Goal: Task Accomplishment & Management: Use online tool/utility

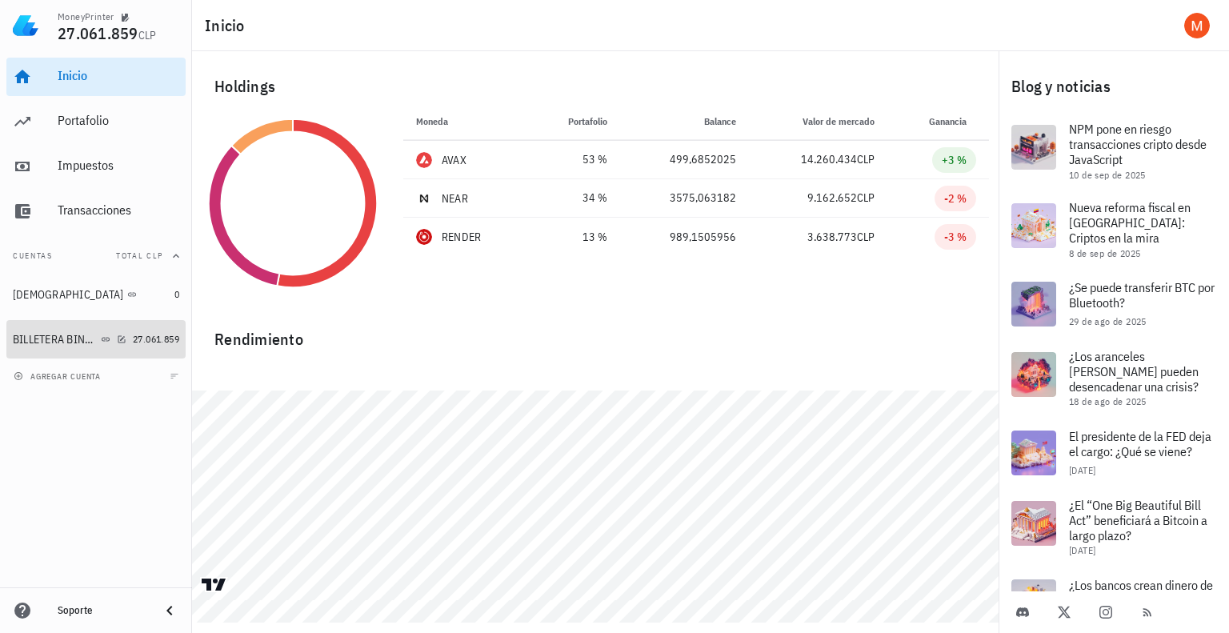
click at [62, 339] on div "BILLETERA BINANCE" at bounding box center [55, 340] width 85 height 14
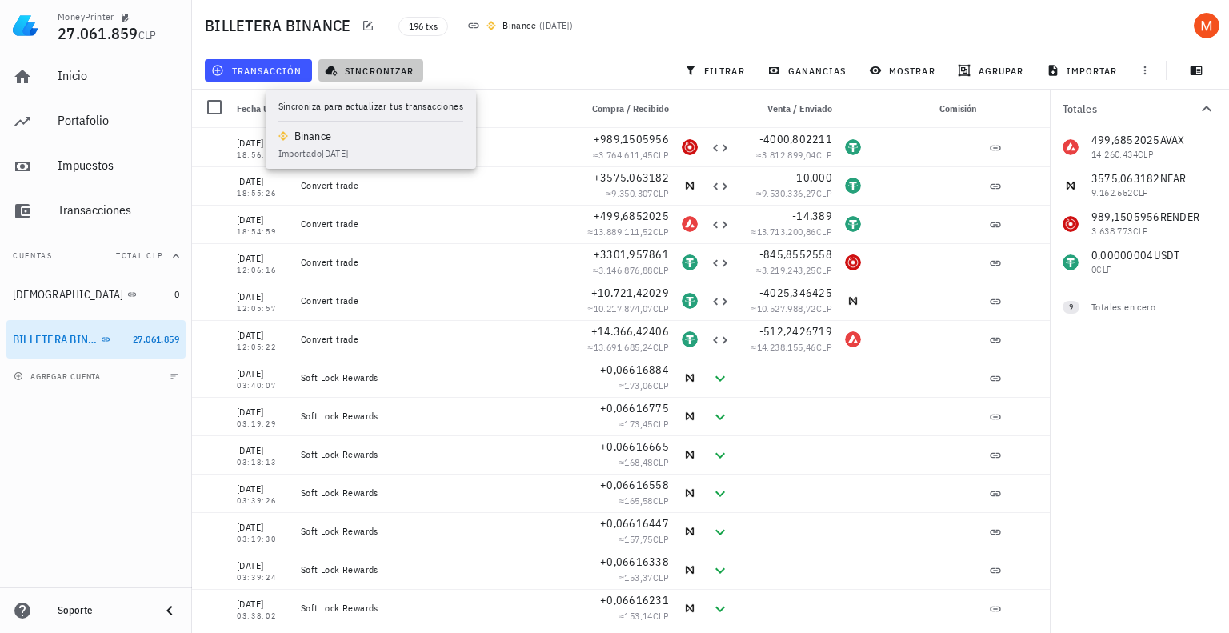
click at [347, 73] on span "sincronizar" at bounding box center [371, 70] width 86 height 13
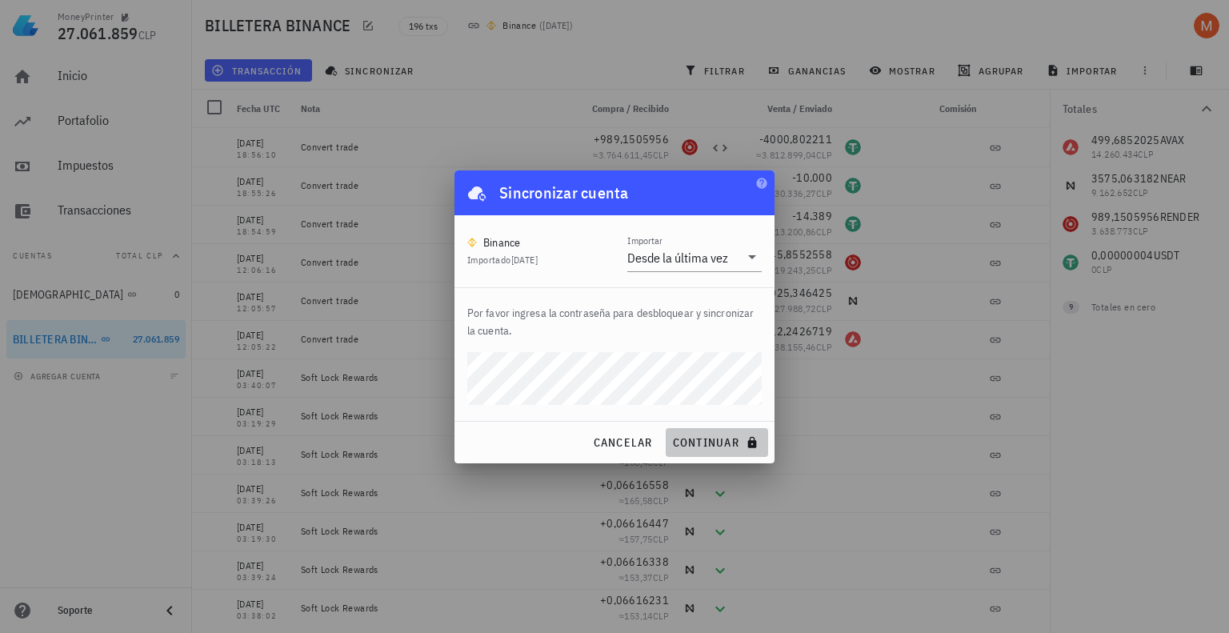
click at [708, 431] on button "continuar" at bounding box center [717, 442] width 102 height 29
